Goal: Task Accomplishment & Management: Complete application form

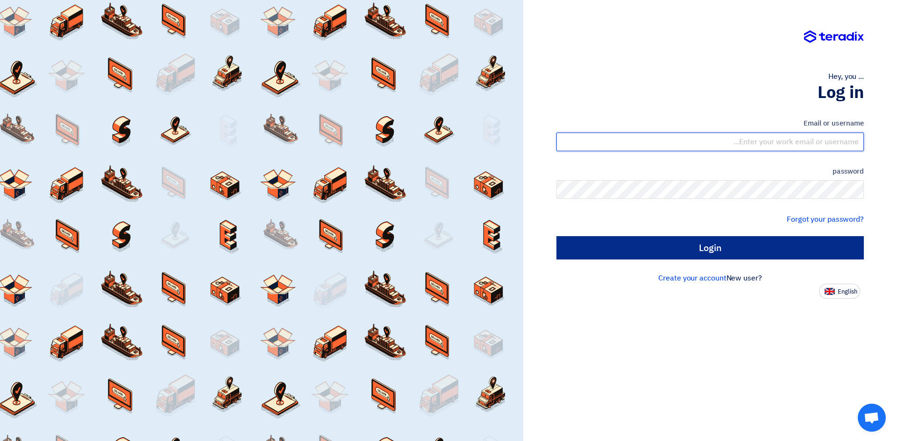
type input "[EMAIL_ADDRESS][DOMAIN_NAME]"
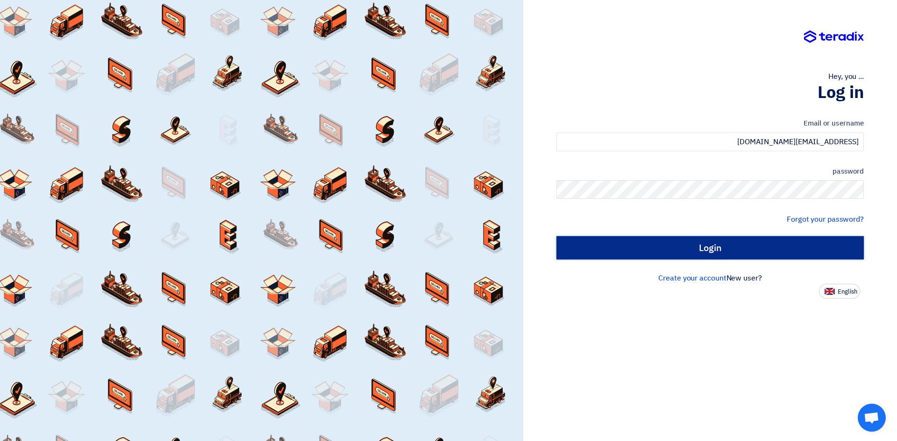
click at [688, 249] on input "Login" at bounding box center [709, 247] width 307 height 23
type input "Sign in"
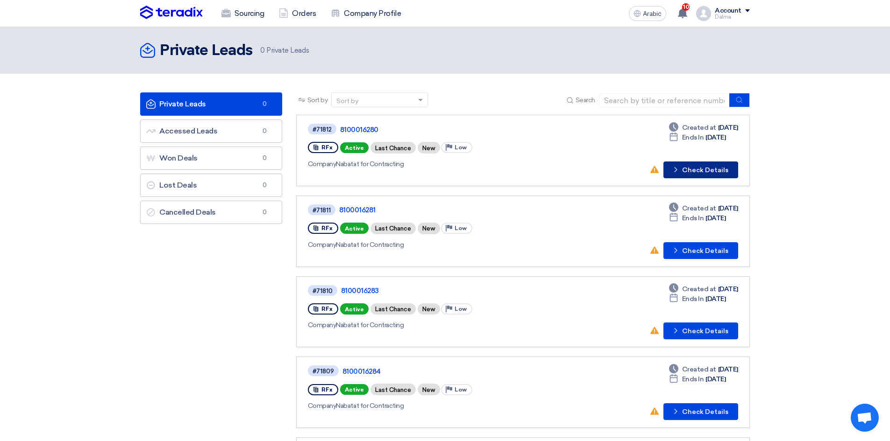
click at [720, 169] on font "Check Details" at bounding box center [705, 170] width 46 height 8
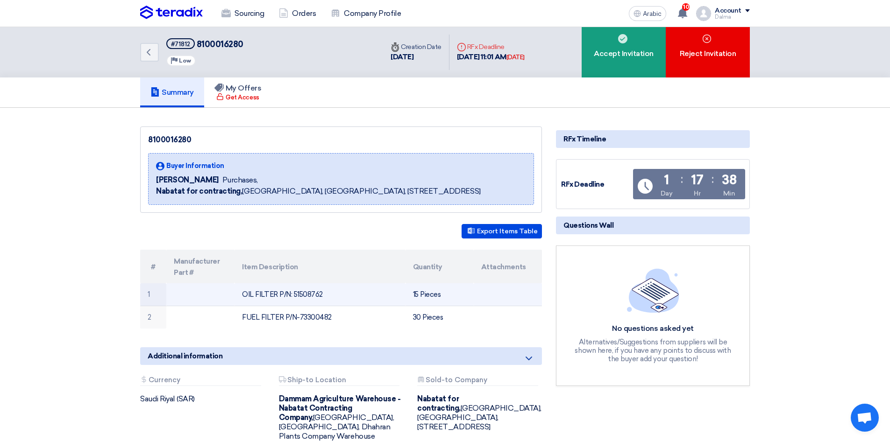
drag, startPoint x: 348, startPoint y: 292, endPoint x: 292, endPoint y: 293, distance: 55.6
click at [292, 293] on td "OIL FILTER P/N: 51508762" at bounding box center [320, 295] width 171 height 22
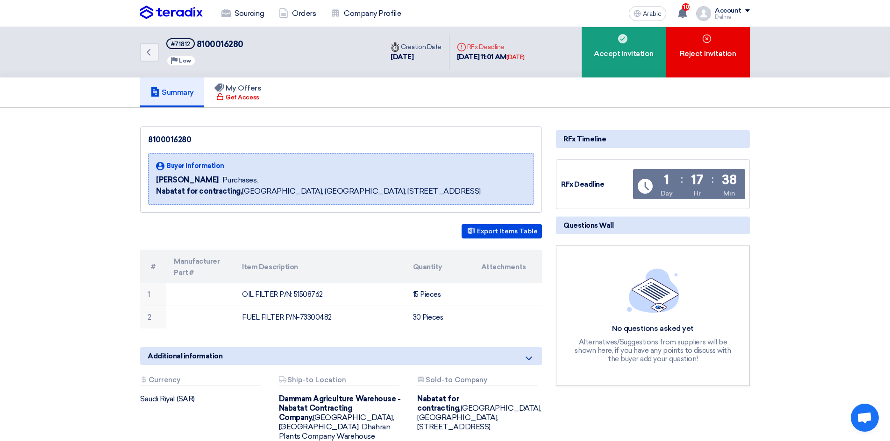
copy font "51508762"
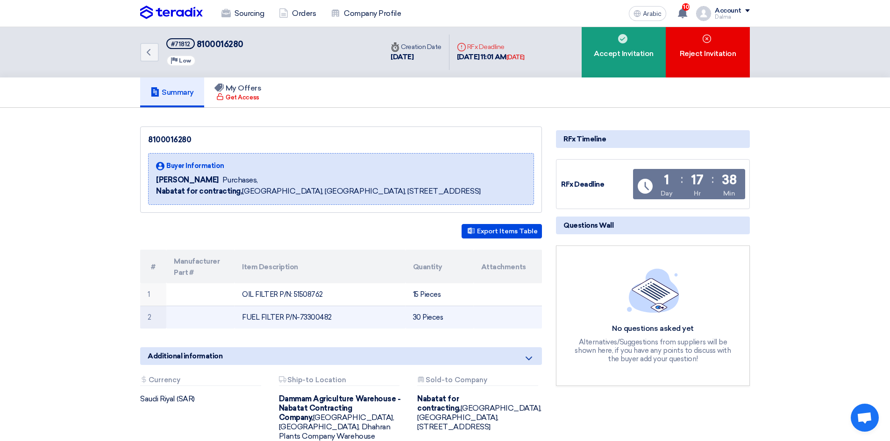
drag, startPoint x: 341, startPoint y: 319, endPoint x: 299, endPoint y: 320, distance: 42.5
click at [299, 320] on td "FUEL FILTER P/N-73300482" at bounding box center [320, 317] width 171 height 22
copy font "73300482"
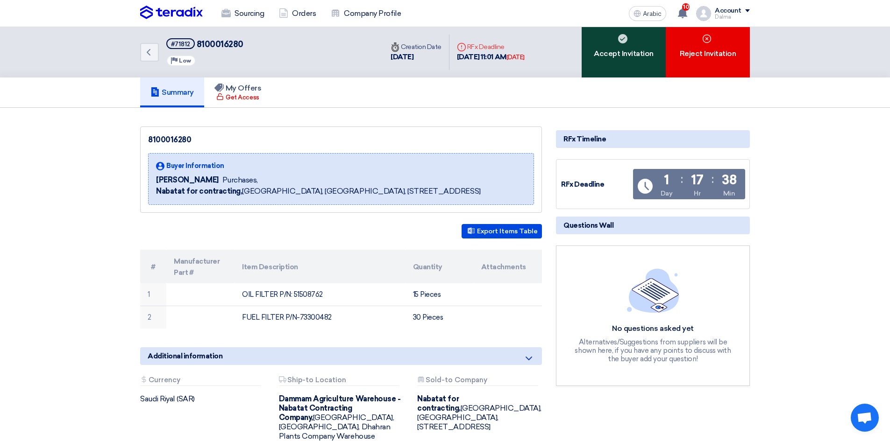
click at [625, 55] on font "Accept Invitation" at bounding box center [624, 53] width 60 height 9
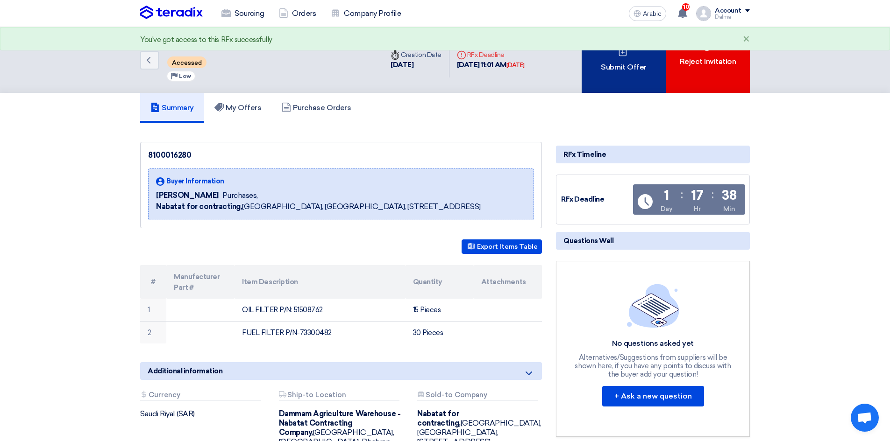
click at [631, 65] on font "Submit Offer" at bounding box center [623, 67] width 45 height 9
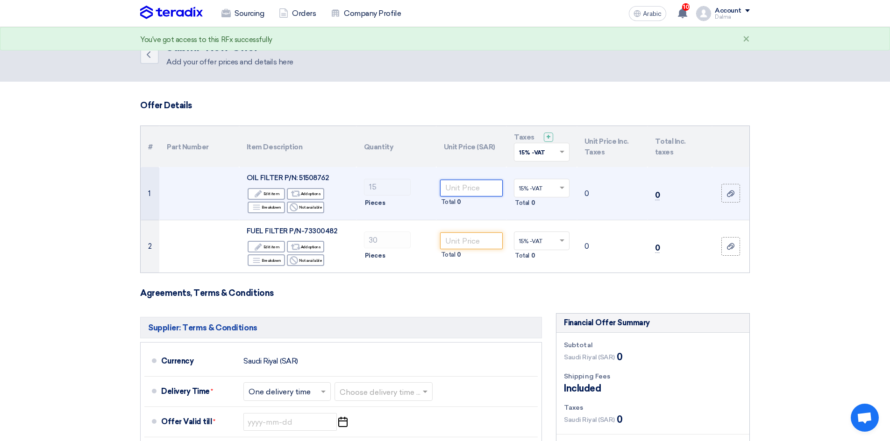
click at [479, 187] on input "number" at bounding box center [471, 188] width 63 height 17
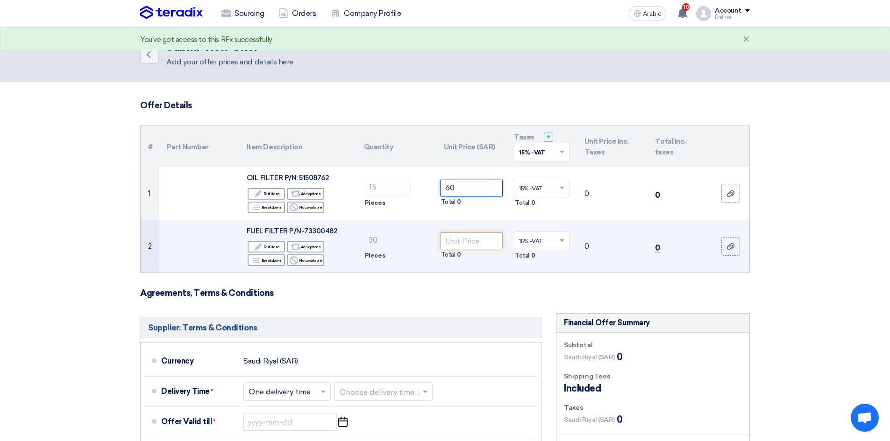
type input "60"
click at [477, 247] on input "number" at bounding box center [471, 241] width 63 height 17
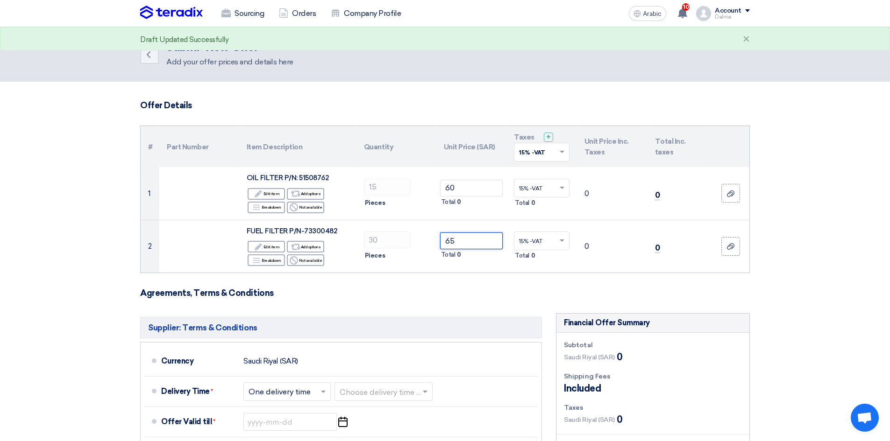
type input "65"
click at [397, 273] on form "Offer Details # Part Number Item Description Quantity Unit Price (SAR) Taxes + …" at bounding box center [445, 363] width 610 height 527
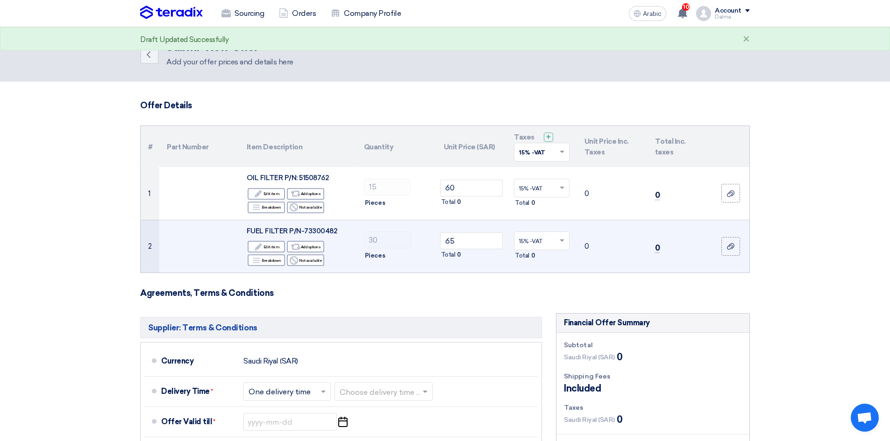
scroll to position [93, 0]
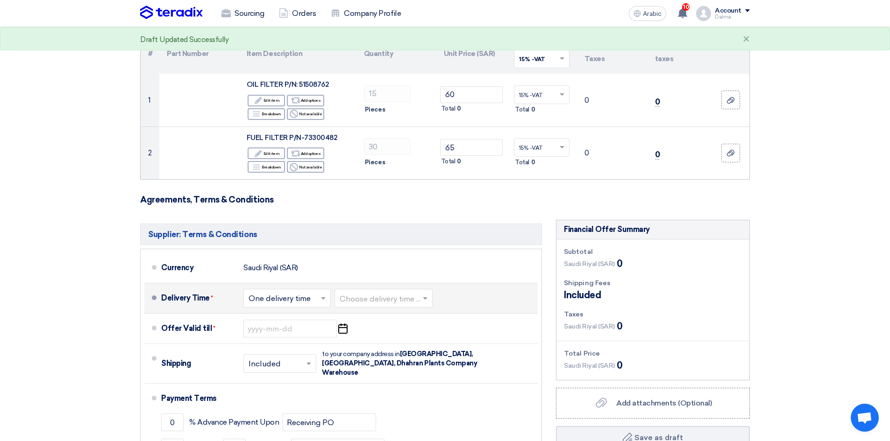
click at [312, 296] on input "text" at bounding box center [288, 300] width 78 height 14
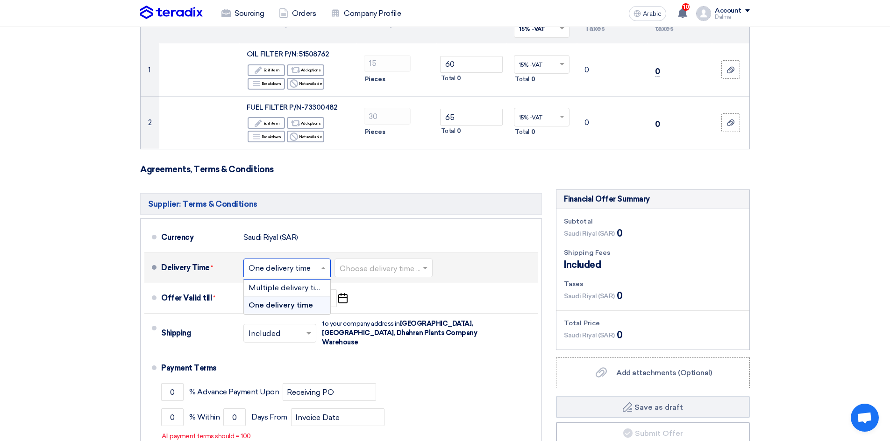
scroll to position [140, 0]
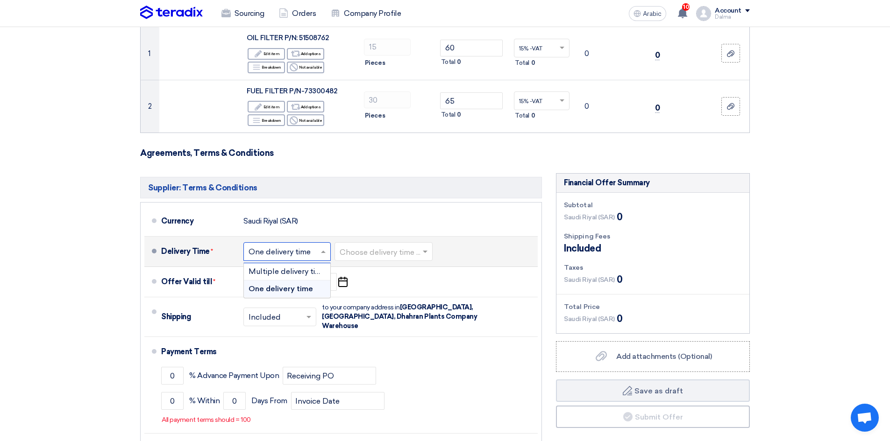
click at [293, 288] on font "One delivery time" at bounding box center [281, 289] width 64 height 9
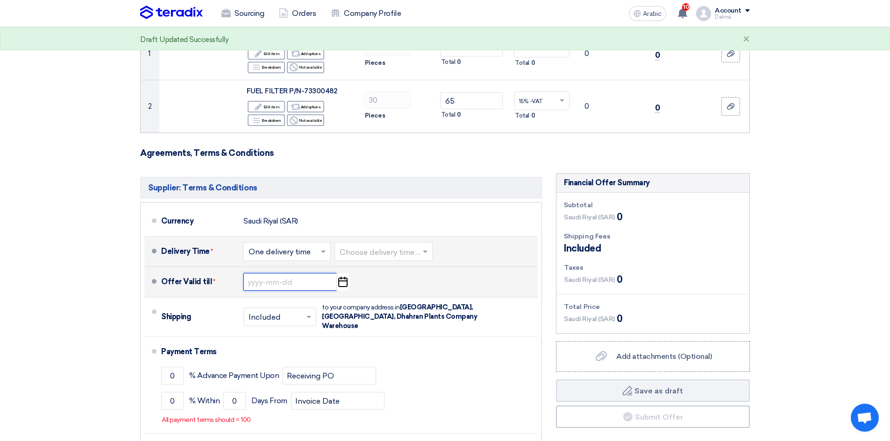
click at [299, 282] on input at bounding box center [289, 282] width 93 height 18
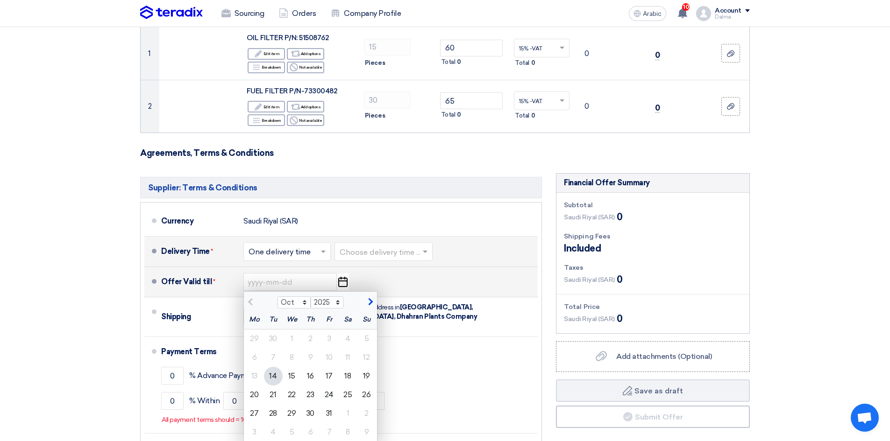
click at [270, 380] on font "14" at bounding box center [272, 376] width 7 height 9
type input "[DATE]"
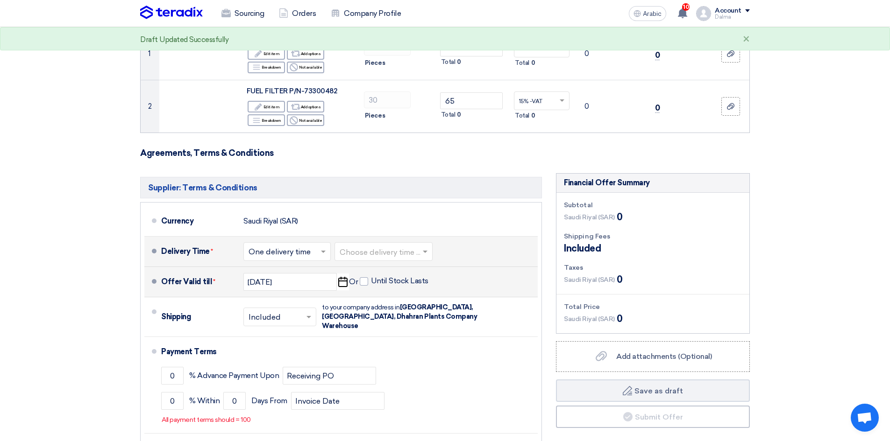
scroll to position [234, 0]
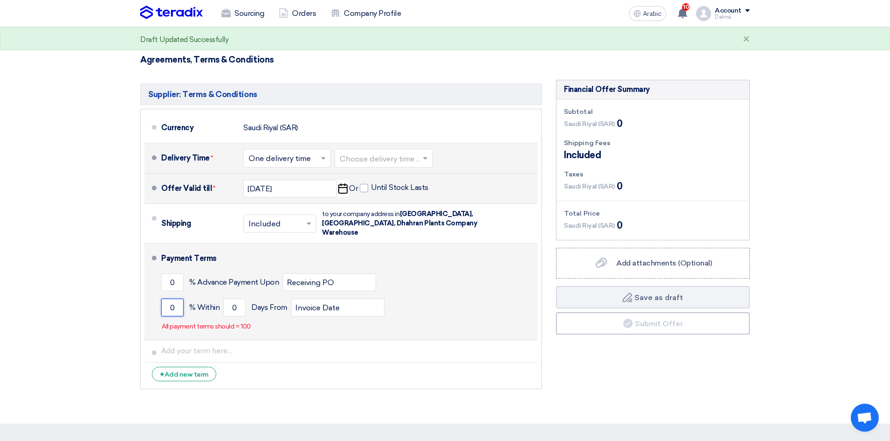
click at [170, 299] on input "0" at bounding box center [172, 308] width 22 height 18
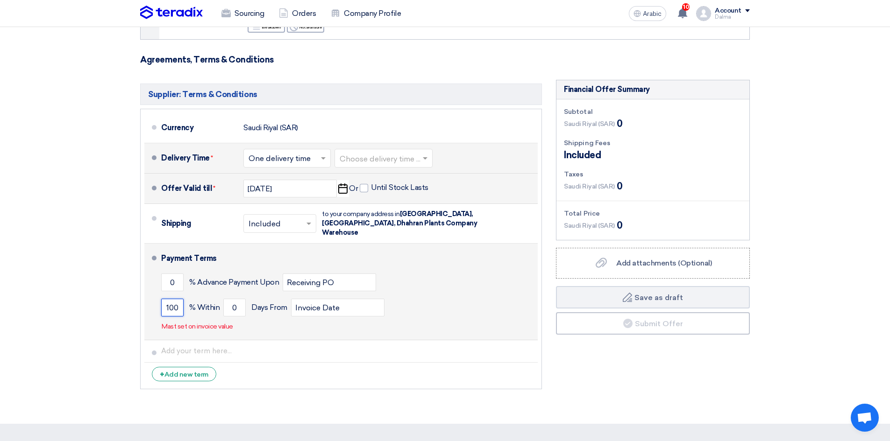
type input "100"
click at [247, 319] on div "Payment Terms 0 % Advance Payment Upon Receiving PO 100 % Within 0 Invoice Date" at bounding box center [347, 292] width 373 height 89
click at [238, 299] on input "0" at bounding box center [234, 308] width 22 height 18
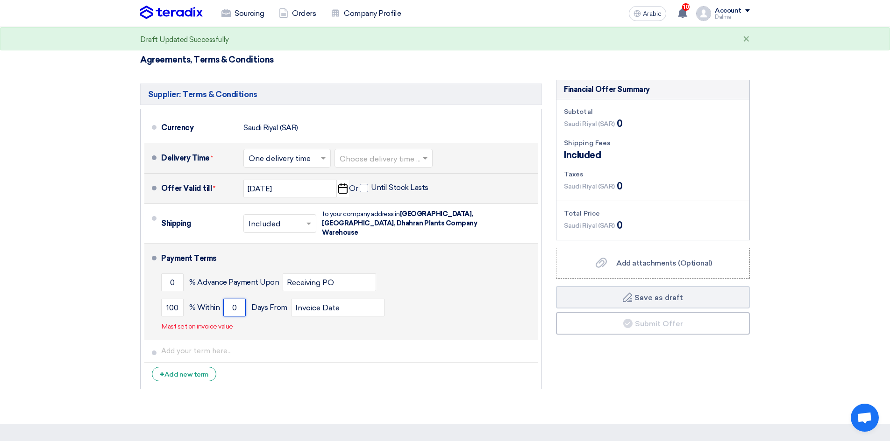
click at [238, 299] on input "0" at bounding box center [234, 308] width 22 height 18
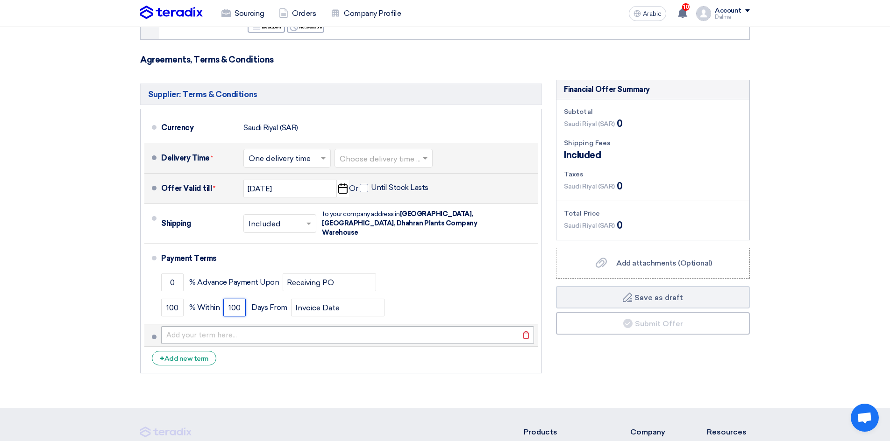
type input "100"
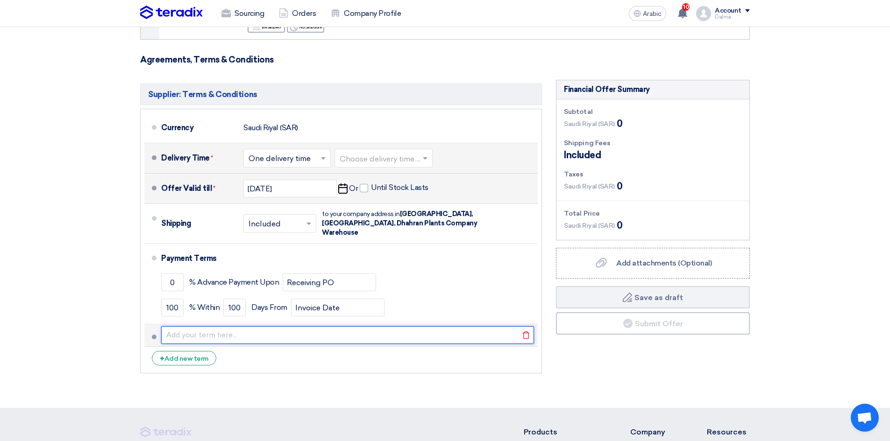
click at [351, 327] on input "text" at bounding box center [347, 336] width 373 height 18
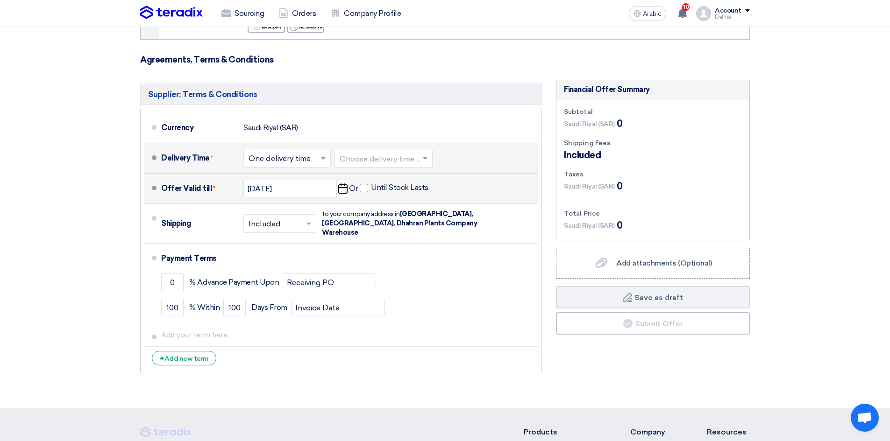
click at [450, 355] on li "+ Add new term" at bounding box center [340, 358] width 393 height 22
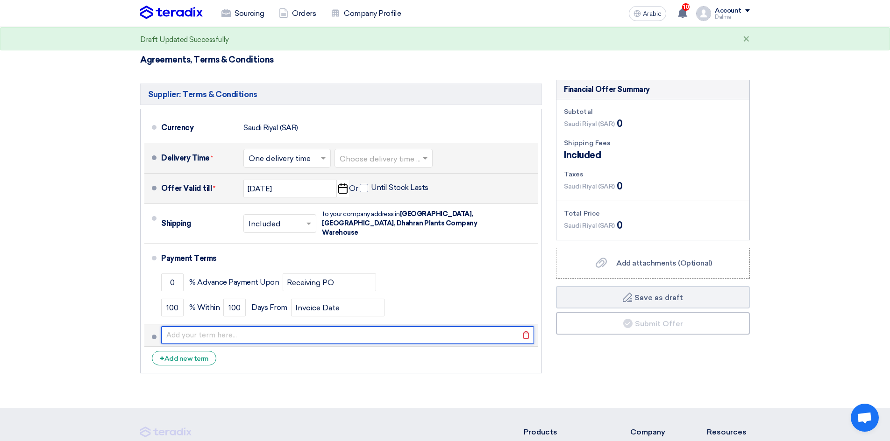
click at [293, 328] on input "text" at bounding box center [347, 336] width 373 height 18
type input "30 days payment after invoice"
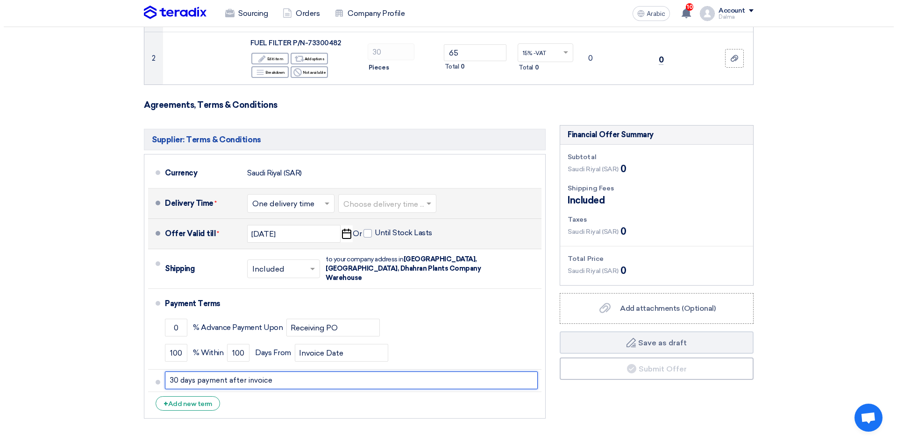
scroll to position [187, 0]
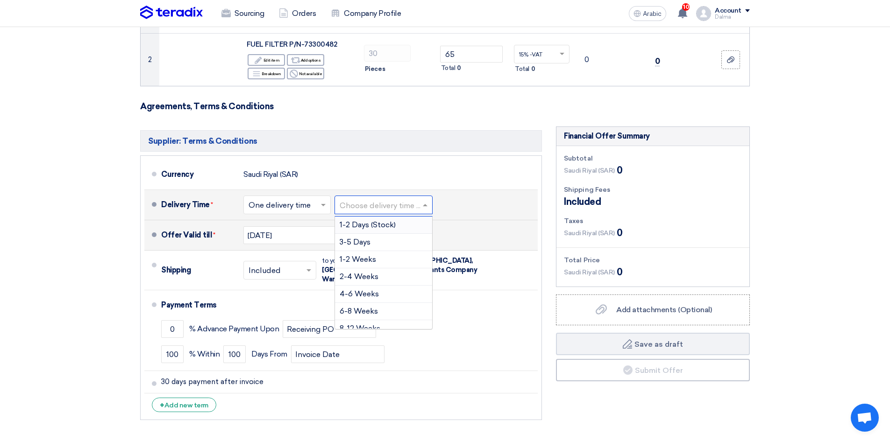
click at [416, 204] on input "text" at bounding box center [384, 206] width 89 height 14
click at [366, 258] on font "1-2 Weeks" at bounding box center [358, 259] width 36 height 9
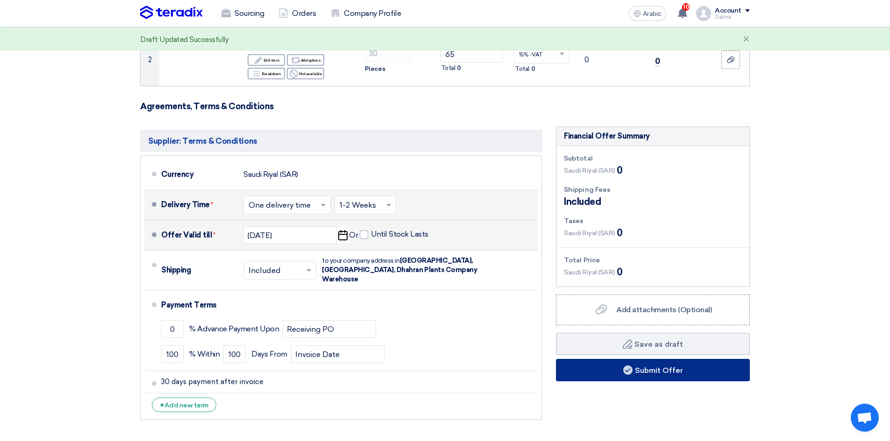
click at [669, 375] on button "Submit Offer" at bounding box center [653, 370] width 194 height 22
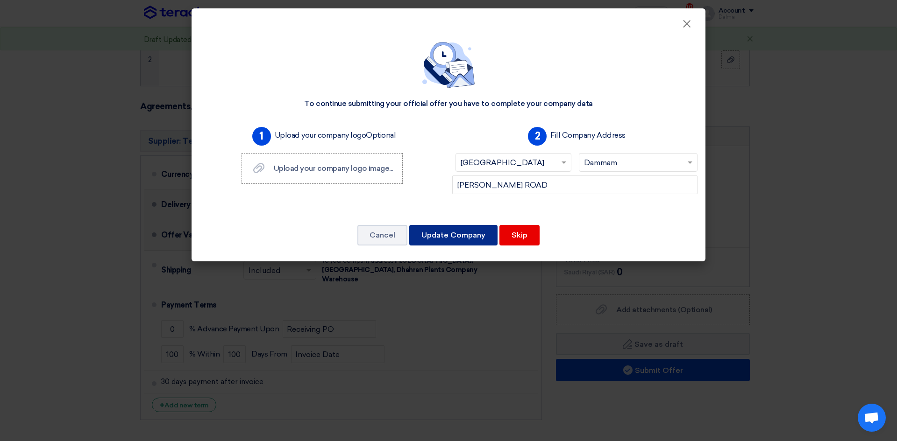
click at [444, 235] on font "Update Company" at bounding box center [453, 235] width 64 height 9
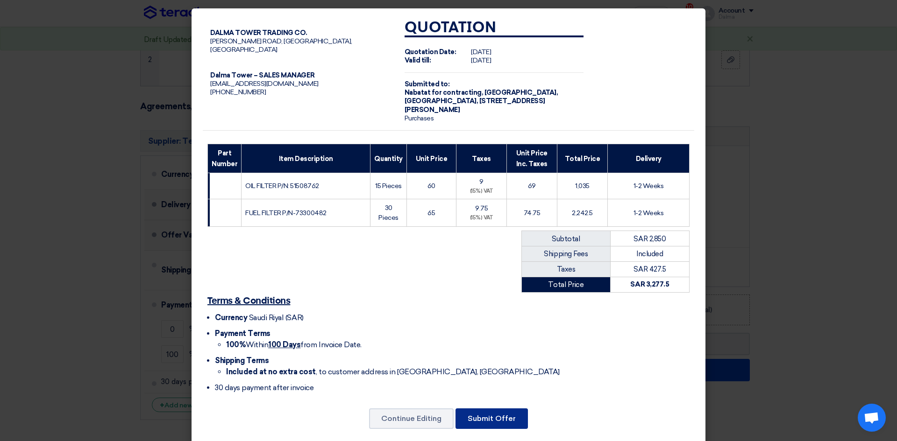
click at [486, 419] on font "Submit Offer" at bounding box center [492, 418] width 48 height 9
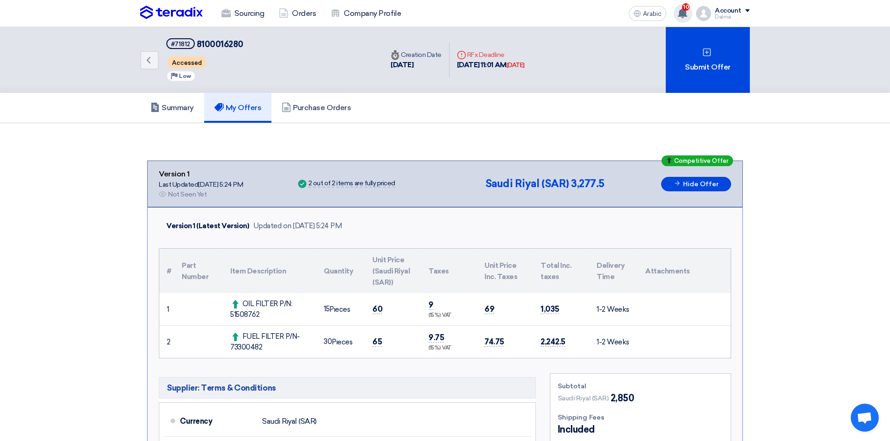
click at [683, 16] on use at bounding box center [682, 13] width 9 height 10
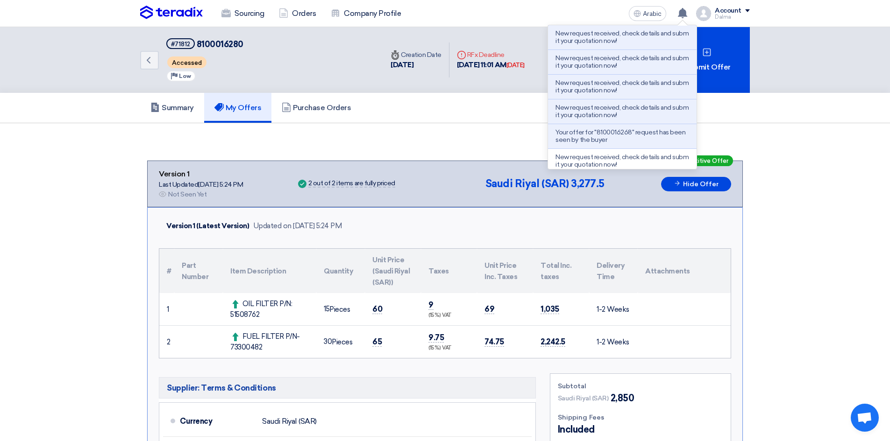
click at [434, 106] on div "Summary My Offers Purchase Orders" at bounding box center [445, 108] width 610 height 30
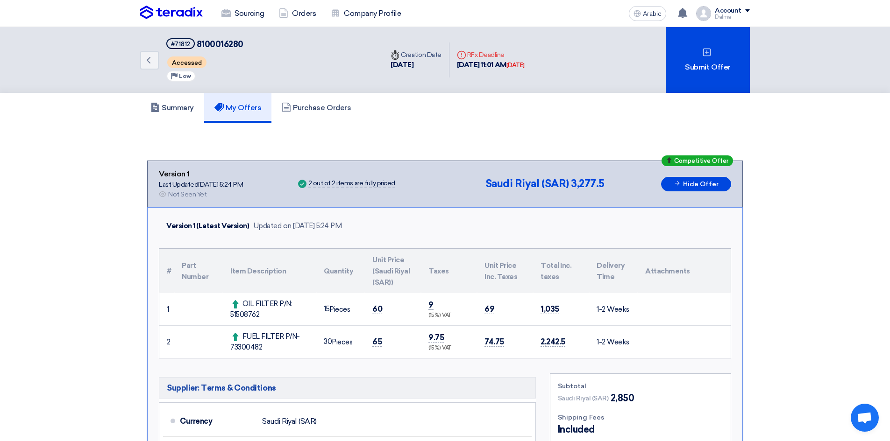
click at [241, 107] on font "My Offers" at bounding box center [244, 107] width 36 height 9
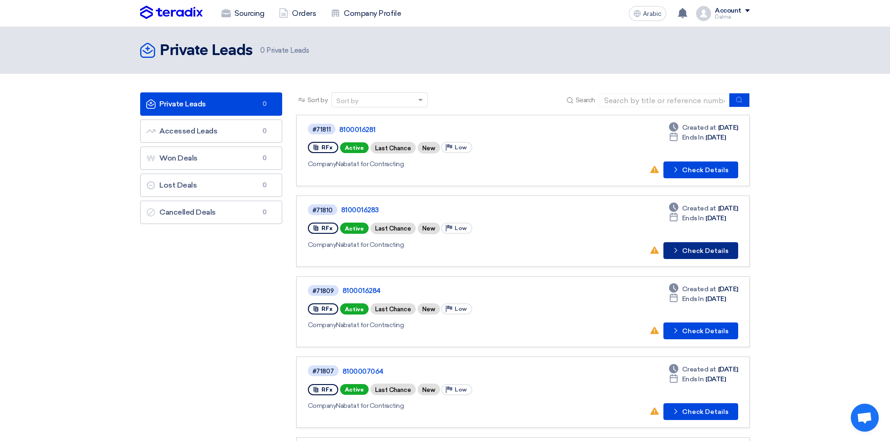
click at [704, 247] on font "Check Details" at bounding box center [705, 251] width 46 height 8
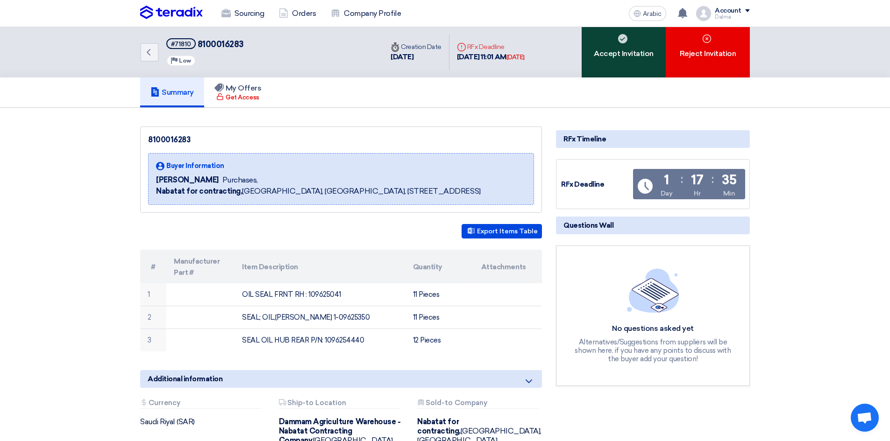
click at [654, 49] on div "Accept Invitation" at bounding box center [624, 52] width 84 height 50
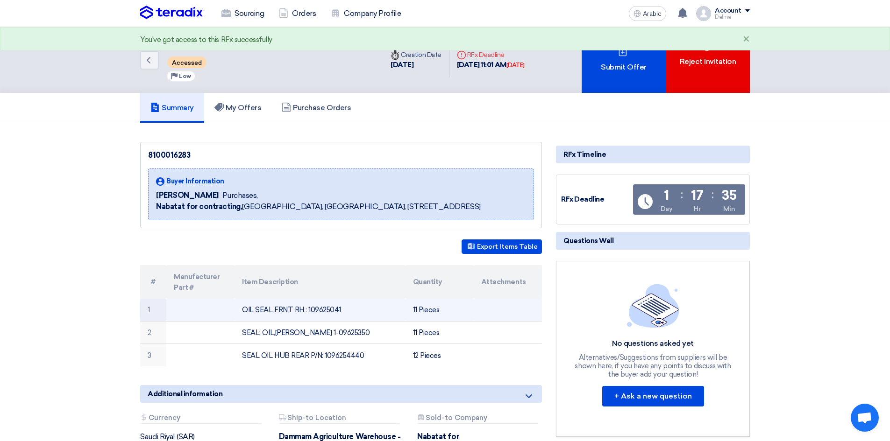
drag, startPoint x: 350, startPoint y: 309, endPoint x: 307, endPoint y: 308, distance: 43.0
click at [307, 309] on td "OIL SEAL FRNT RH : 109625041" at bounding box center [320, 310] width 171 height 22
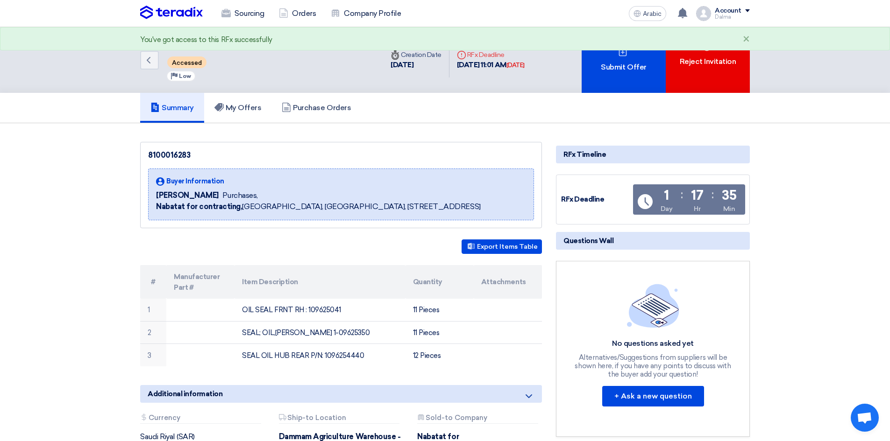
copy font "109625041"
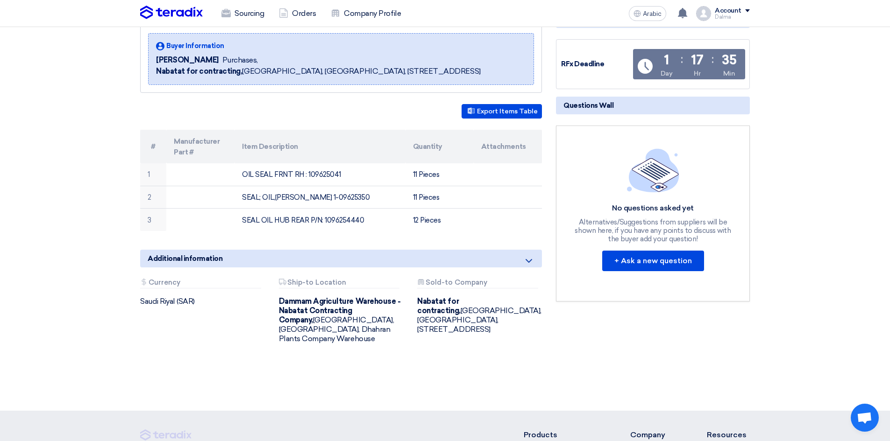
scroll to position [140, 0]
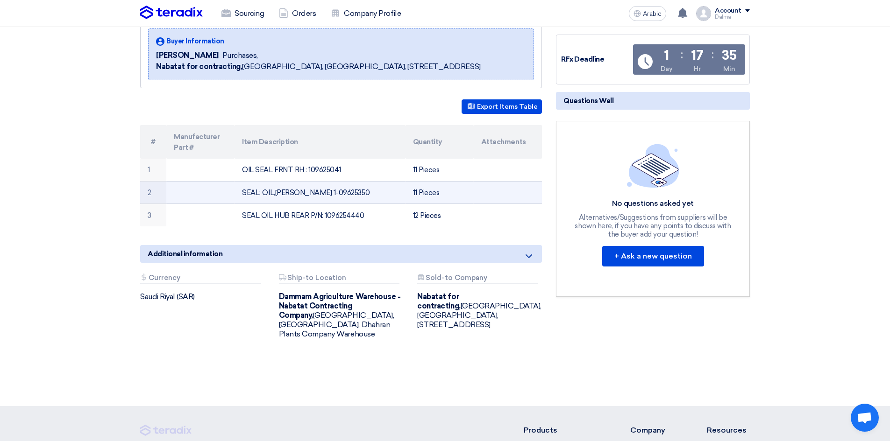
drag, startPoint x: 356, startPoint y: 195, endPoint x: 298, endPoint y: 197, distance: 58.0
click at [298, 197] on td "SEAL; OIL,[PERSON_NAME] 1-09625350" at bounding box center [320, 192] width 171 height 23
copy font "1-09625350"
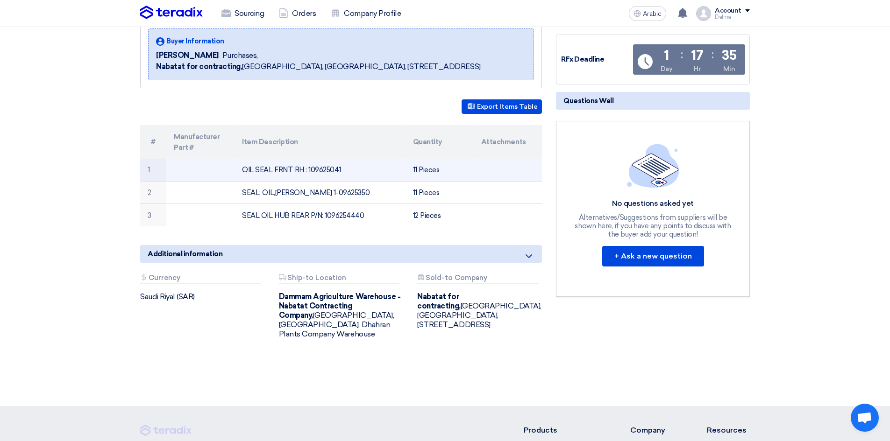
drag, startPoint x: 367, startPoint y: 171, endPoint x: 307, endPoint y: 172, distance: 59.8
click at [307, 172] on td "OIL SEAL FRNT RH : 109625041" at bounding box center [320, 170] width 171 height 22
copy font "109625041"
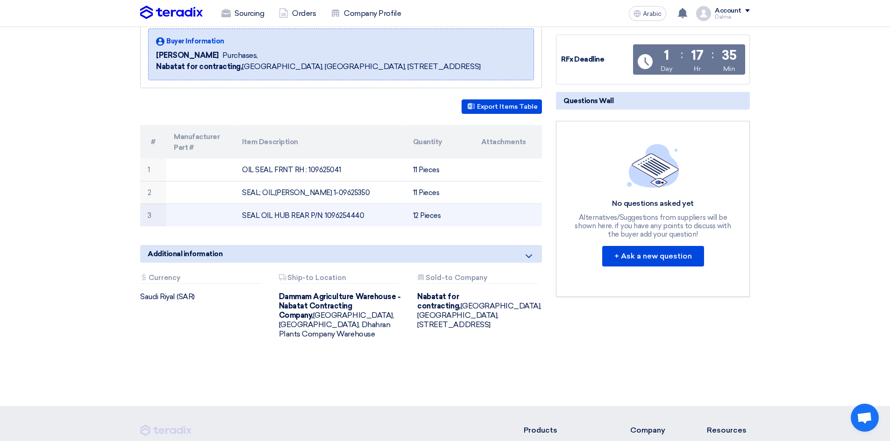
drag, startPoint x: 372, startPoint y: 216, endPoint x: 324, endPoint y: 216, distance: 48.6
click at [324, 216] on td "SEAL OIL HUB REAR P/N: 1096254440" at bounding box center [320, 215] width 171 height 22
copy font "1096254440"
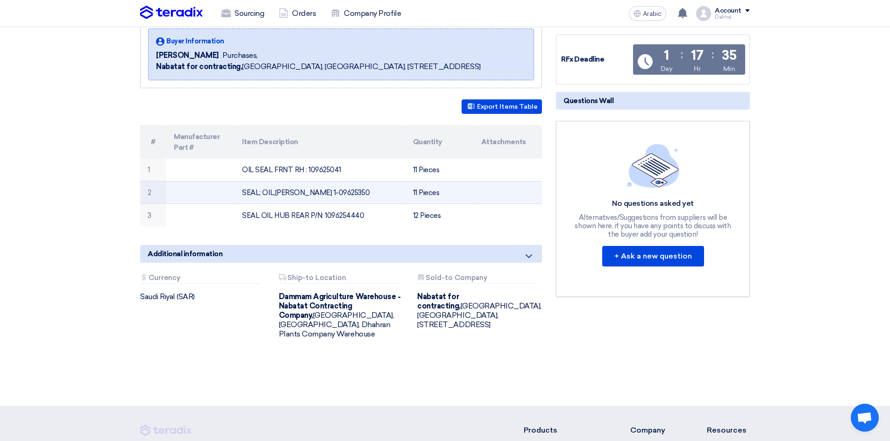
click at [488, 197] on td at bounding box center [508, 192] width 68 height 23
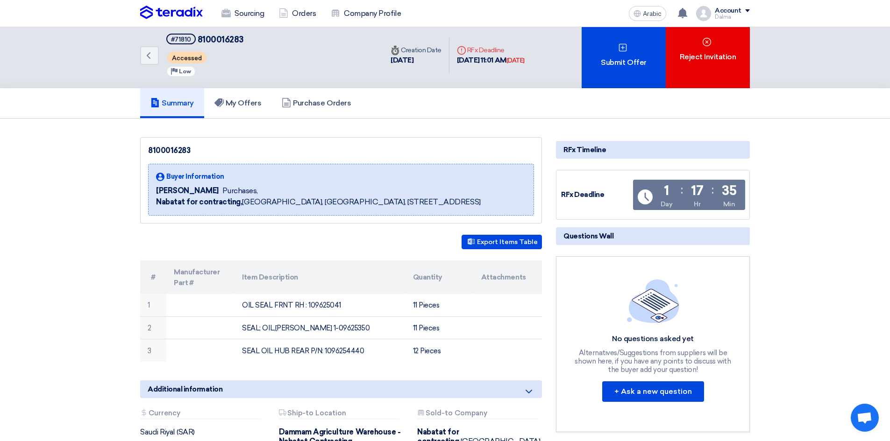
scroll to position [0, 0]
